Goal: Task Accomplishment & Management: Complete application form

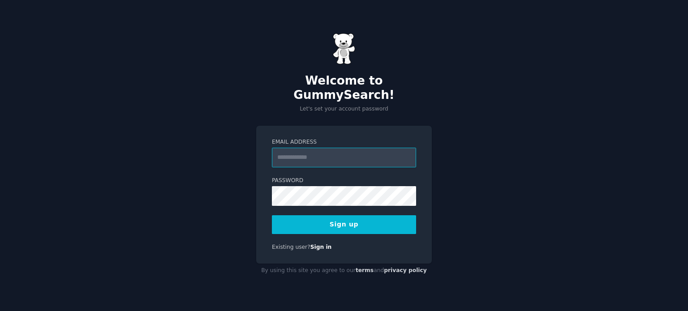
click at [341, 148] on input "Email Address" at bounding box center [344, 158] width 144 height 20
type input "**********"
click at [495, 148] on div "**********" at bounding box center [344, 155] width 688 height 311
click at [362, 215] on button "Sign up" at bounding box center [344, 224] width 144 height 19
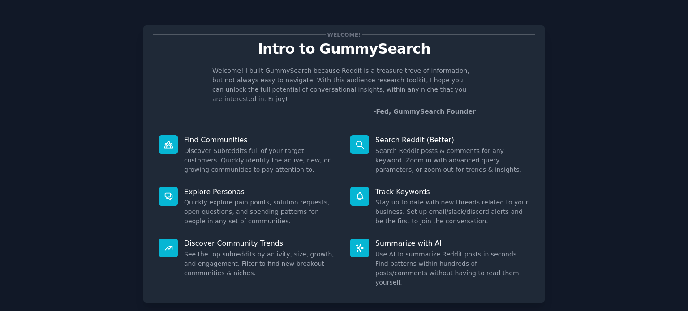
scroll to position [39, 0]
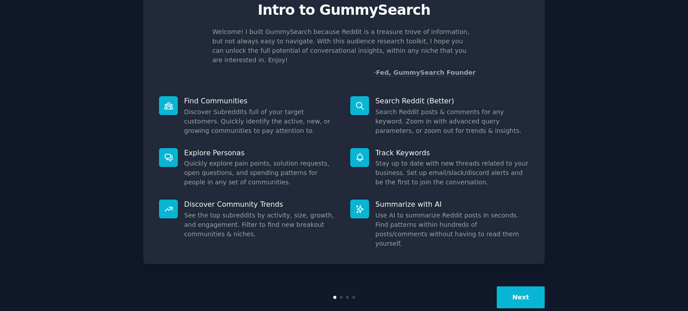
click at [530, 287] on button "Next" at bounding box center [521, 298] width 48 height 22
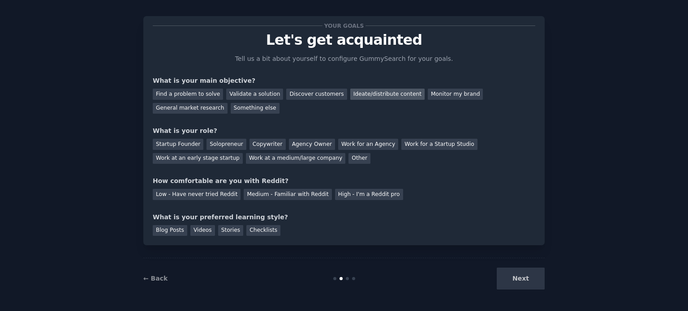
click at [366, 90] on div "Ideate/distribute content" at bounding box center [387, 94] width 74 height 11
click at [220, 144] on div "Solopreneur" at bounding box center [225, 144] width 39 height 11
click at [249, 141] on div "Copywriter" at bounding box center [267, 144] width 36 height 11
click at [225, 142] on div "Solopreneur" at bounding box center [225, 144] width 39 height 11
click at [204, 197] on div "Low - Have never tried Reddit" at bounding box center [197, 194] width 88 height 11
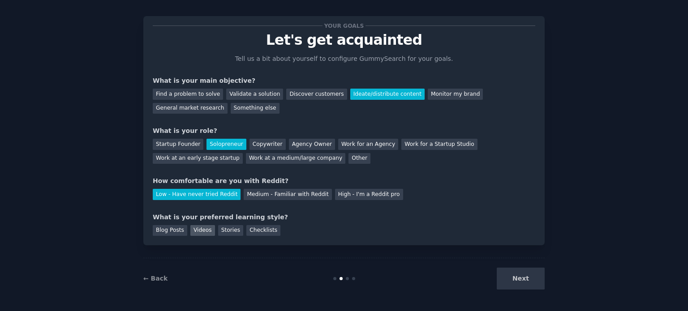
click at [200, 228] on div "Videos" at bounding box center [202, 230] width 25 height 11
click at [523, 281] on button "Next" at bounding box center [521, 279] width 48 height 22
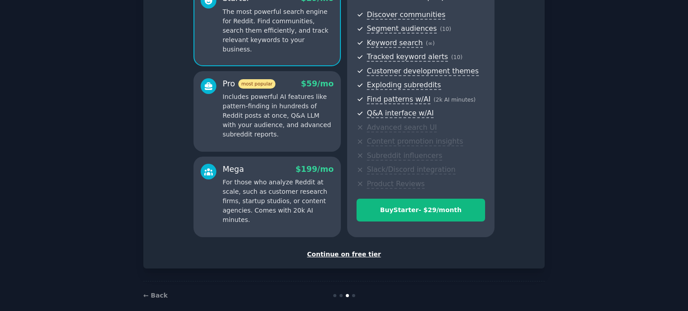
scroll to position [94, 0]
click at [361, 258] on div "Continue on free tier" at bounding box center [344, 254] width 382 height 9
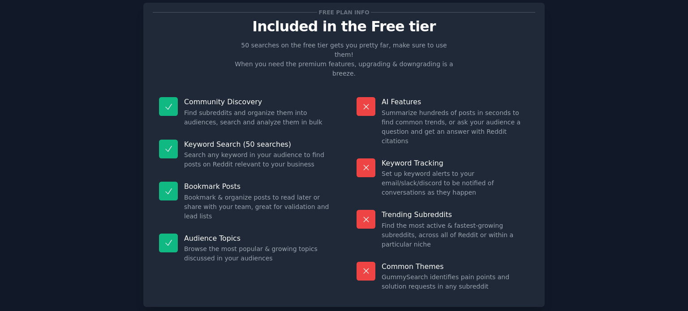
scroll to position [37, 0]
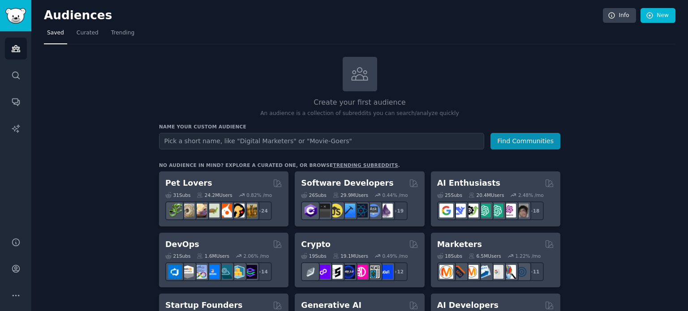
click at [349, 143] on input "text" at bounding box center [321, 141] width 325 height 17
type input "Couple"
click at [527, 137] on button "Find Communities" at bounding box center [525, 141] width 70 height 17
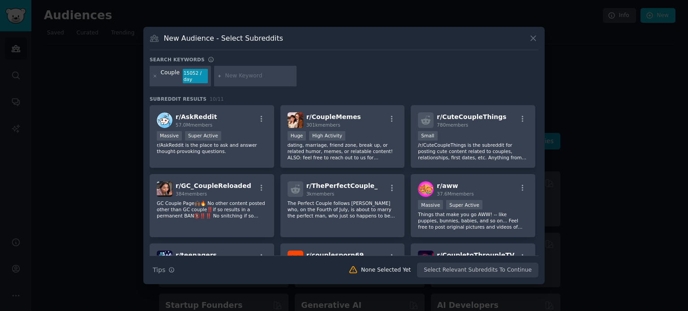
click at [348, 80] on div "Couple 15052 / day" at bounding box center [344, 78] width 389 height 24
click at [259, 77] on input "text" at bounding box center [259, 76] width 68 height 8
type input "sexuality couple"
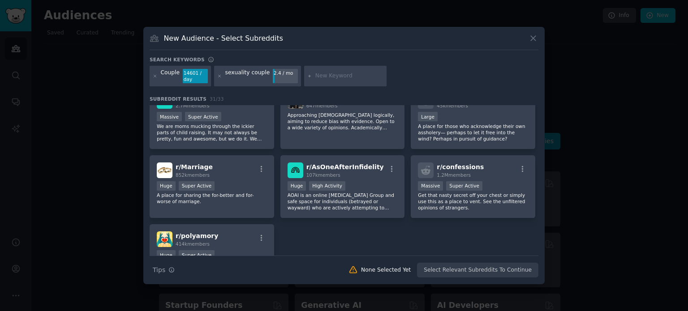
scroll to position [621, 0]
